Goal: Information Seeking & Learning: Learn about a topic

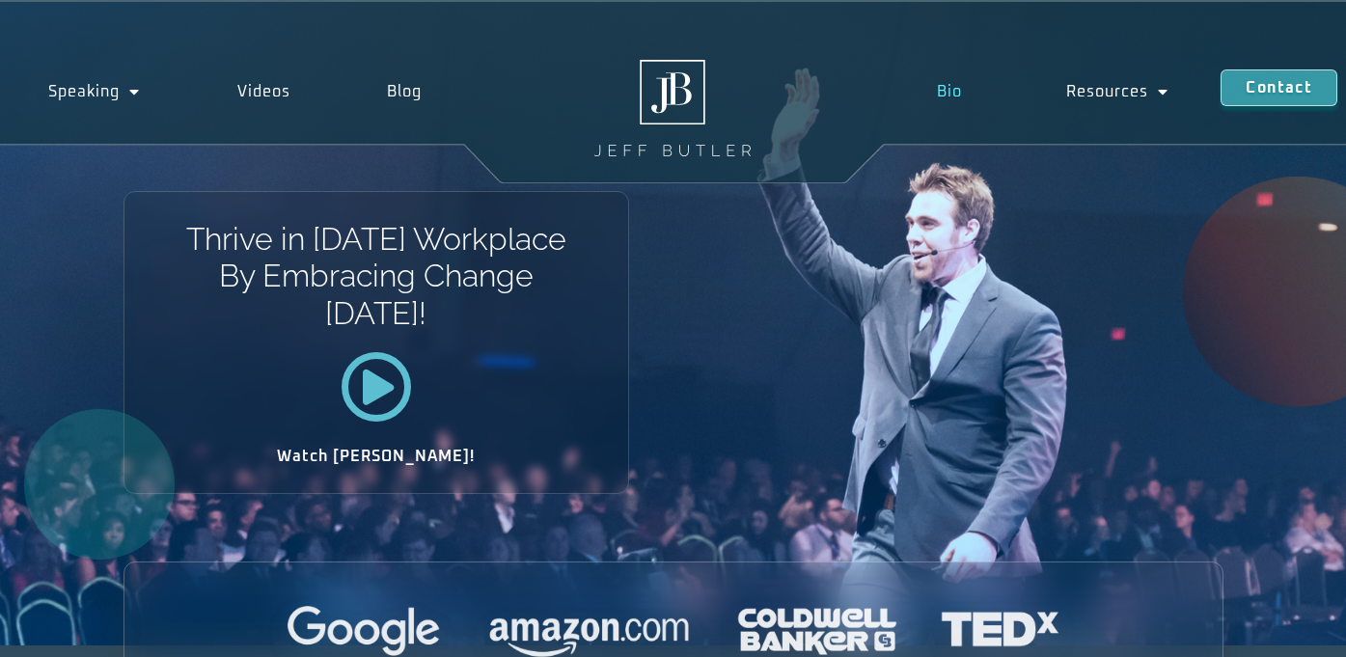
click at [954, 87] on link "Bio" at bounding box center [949, 91] width 129 height 44
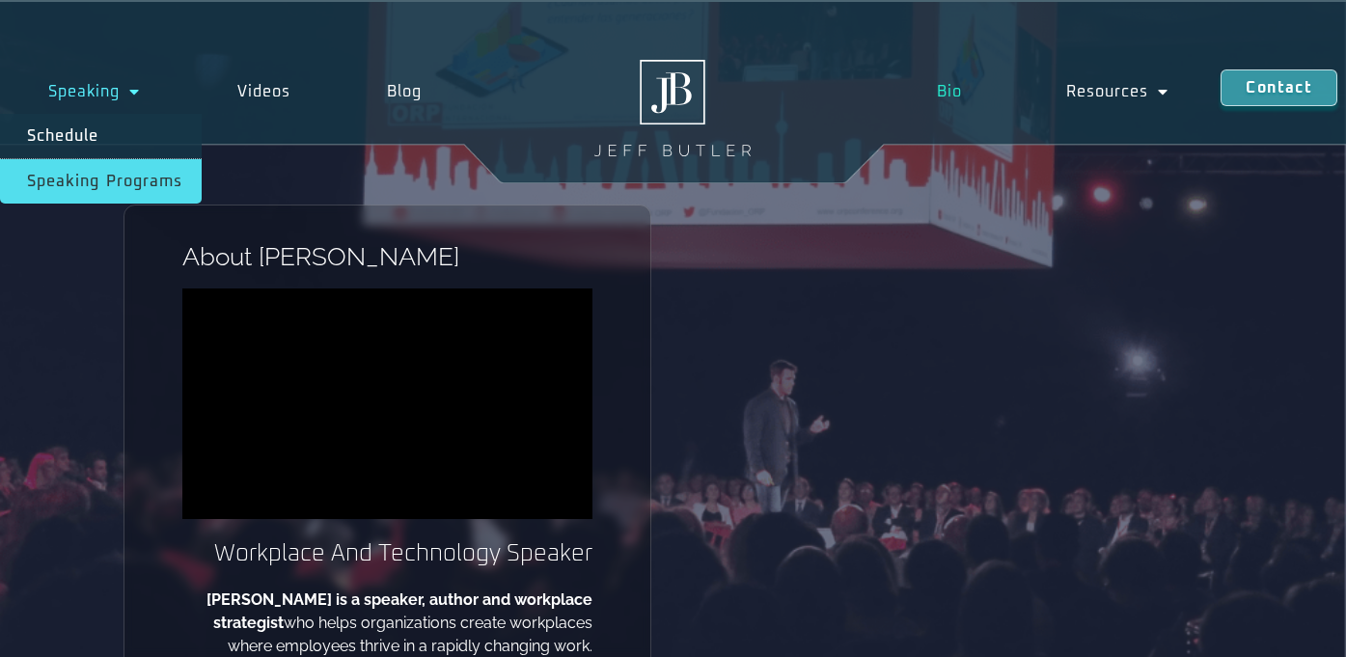
click at [108, 180] on link "Speaking Programs" at bounding box center [101, 181] width 202 height 44
